Goal: Task Accomplishment & Management: Complete application form

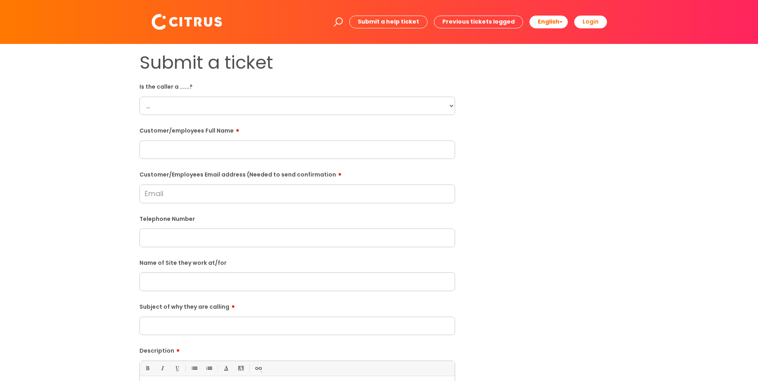
click at [184, 197] on input "Customer/Employees Email address (Needed to send confirmation" at bounding box center [298, 194] width 316 height 18
paste input "[EMAIL_ADDRESS][DOMAIN_NAME]"
type input "[EMAIL_ADDRESS][DOMAIN_NAME]"
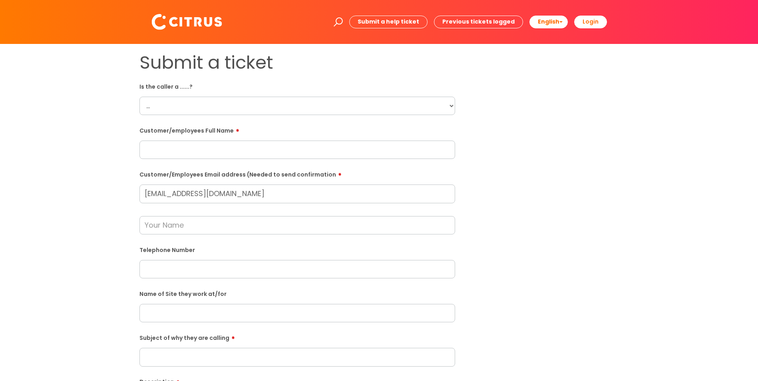
click at [174, 273] on input "text" at bounding box center [298, 269] width 316 height 18
paste input "07525623327"
type input "07525623327"
click at [170, 144] on input "text" at bounding box center [298, 150] width 316 height 18
paste input "[PERSON_NAME]."
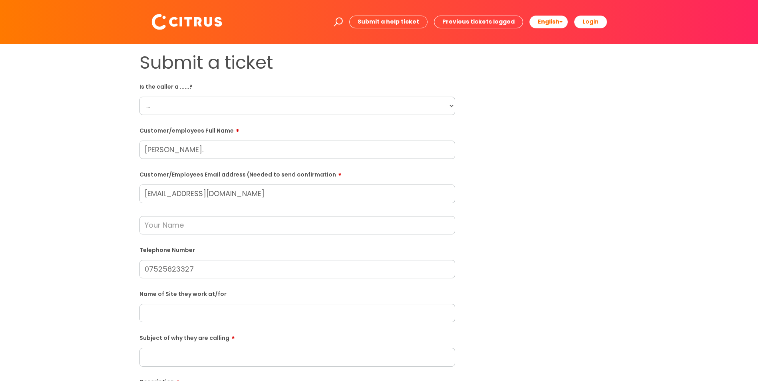
type input "[PERSON_NAME]."
click at [235, 229] on input "text" at bounding box center [298, 225] width 316 height 18
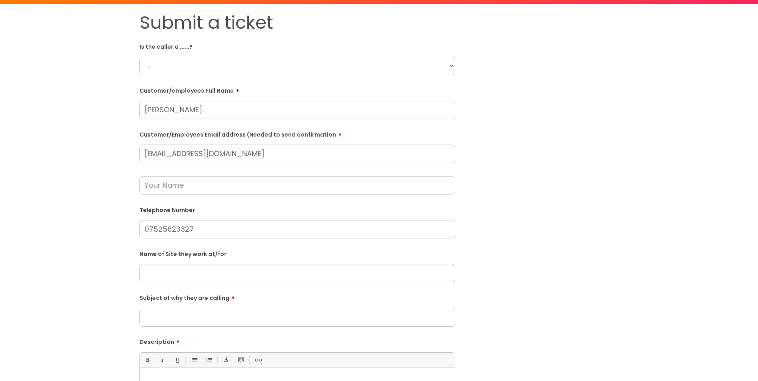
scroll to position [80, 0]
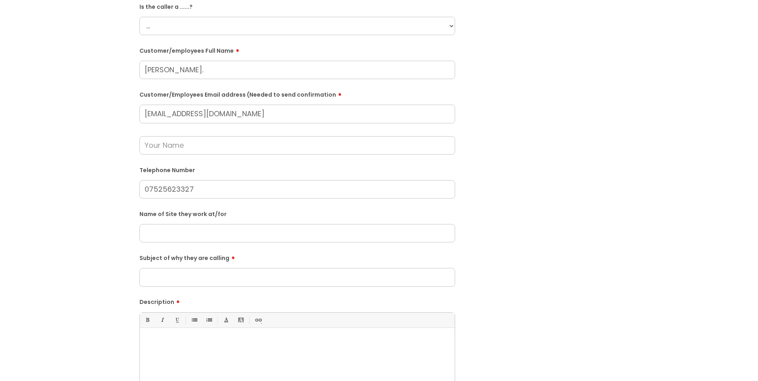
click at [262, 277] on input "Subject of why they are calling" at bounding box center [298, 277] width 316 height 18
type input "Returning a missed call"
click at [237, 330] on div "Bold (Ctrl-B) Italic (Ctrl-I) Underline(Ctrl-U) • Unordered List (Ctrl-Shift-7)…" at bounding box center [298, 350] width 316 height 75
click at [238, 335] on div at bounding box center [297, 359] width 315 height 55
paste div
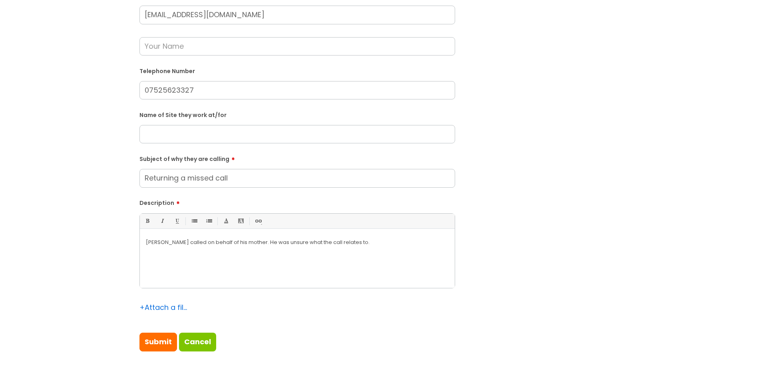
scroll to position [320, 0]
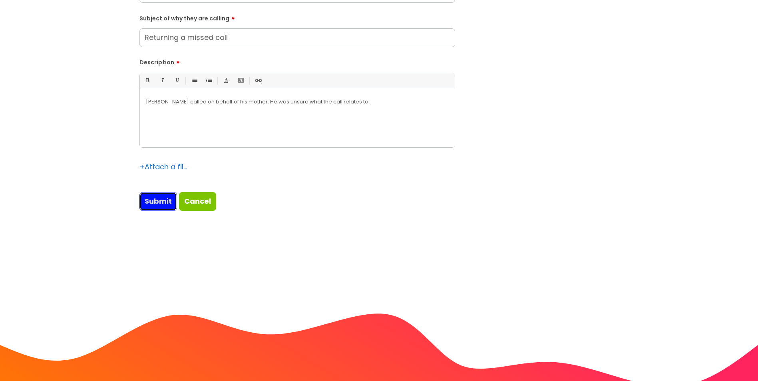
click at [152, 205] on input "Submit" at bounding box center [159, 201] width 38 height 18
type input "Please Wait..."
